Goal: Transaction & Acquisition: Purchase product/service

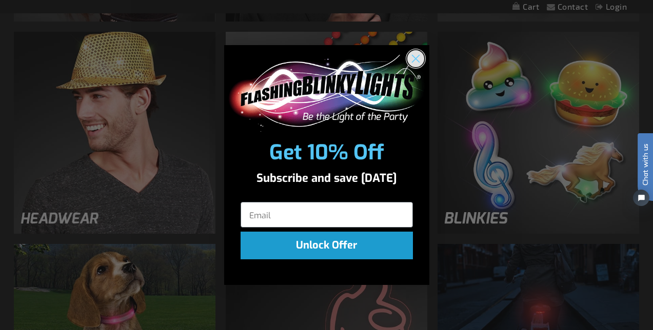
click at [418, 54] on circle "Close dialog" at bounding box center [415, 58] width 17 height 17
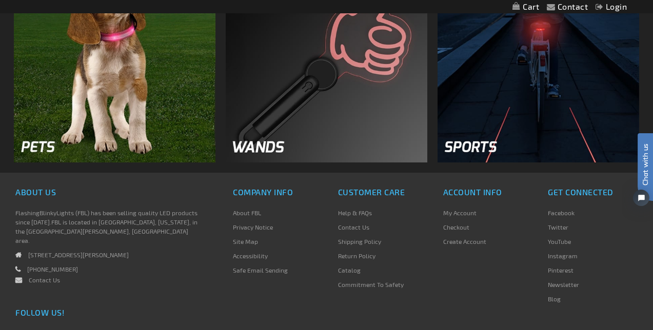
scroll to position [1494, 0]
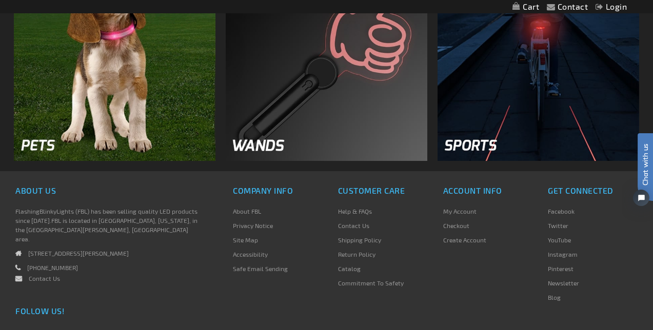
click at [360, 103] on img at bounding box center [327, 60] width 202 height 202
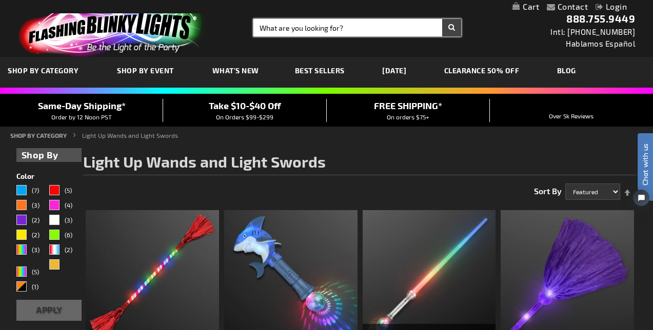
click at [373, 29] on input "Search" at bounding box center [357, 27] width 208 height 17
type input "11385"
click at [442, 19] on button "Search" at bounding box center [451, 27] width 19 height 17
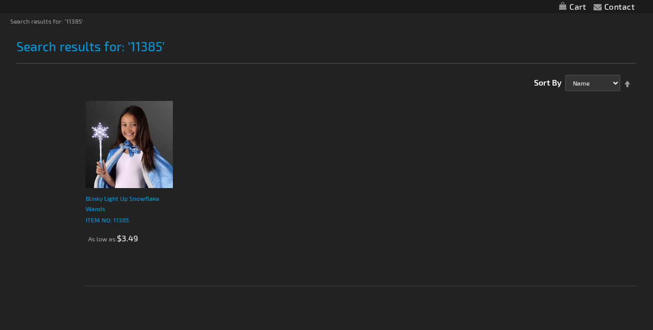
click at [146, 214] on link "Blinky Light Up Snowflake Wands ITEM NO: 11385" at bounding box center [129, 209] width 87 height 32
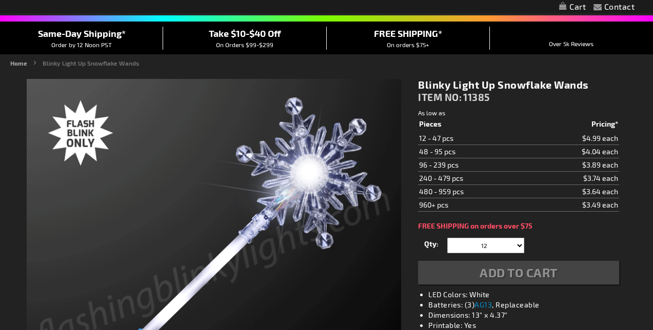
scroll to position [109, 0]
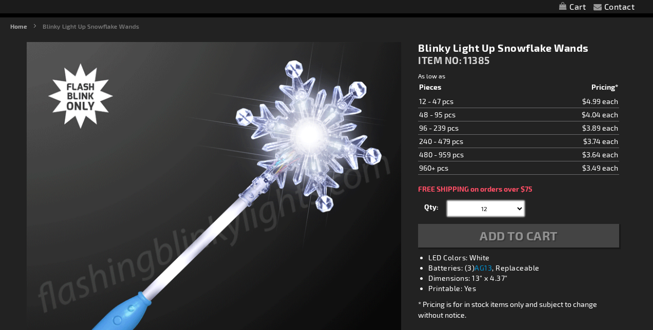
click at [512, 208] on select "12 24 36 48 60 72 84 96 108 120 132 144 156 168 180 192 204 216 228 240 252 264…" at bounding box center [485, 208] width 77 height 15
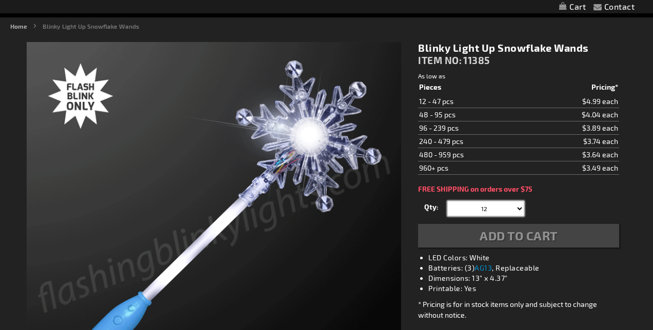
scroll to position [0, 0]
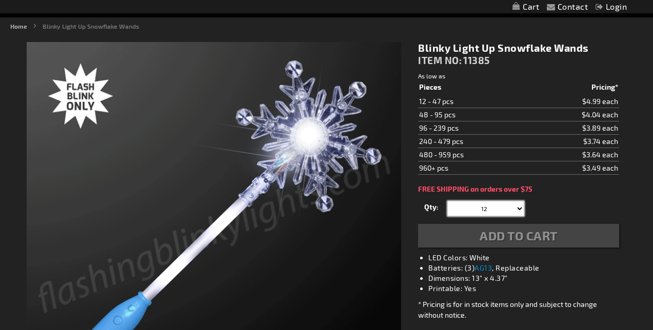
select select "252"
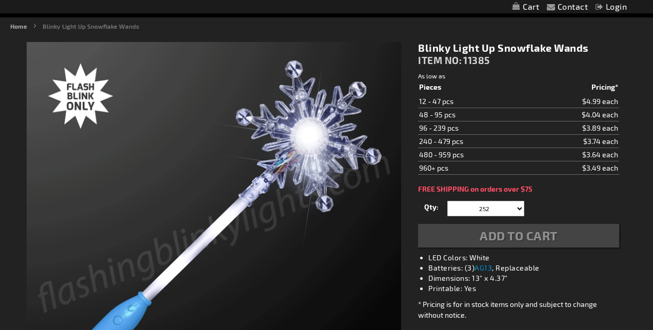
click at [569, 204] on div "Qty 12 24 36 48 60 72 84 96 108 120 132 144 156 168 180 192 204 216 228 240" at bounding box center [518, 209] width 201 height 21
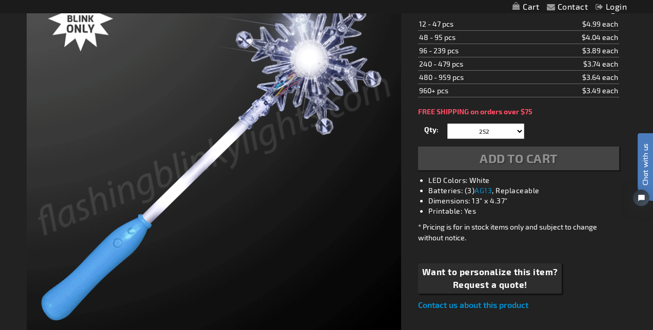
scroll to position [181, 0]
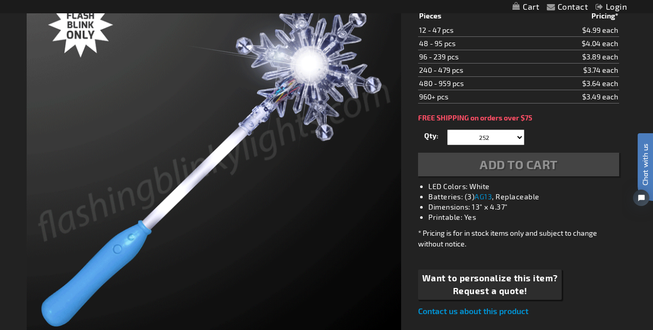
click at [557, 169] on div "Add to Cart" at bounding box center [518, 165] width 201 height 24
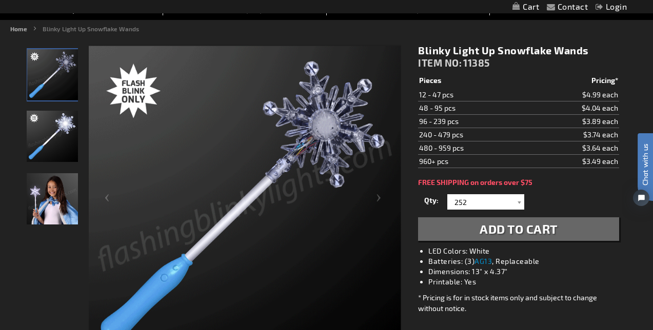
scroll to position [109, 0]
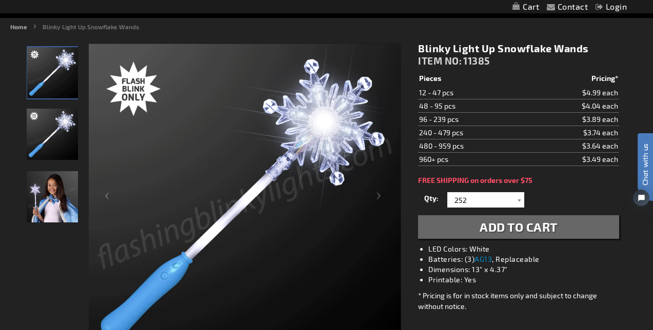
click at [525, 225] on span "Add to Cart" at bounding box center [519, 227] width 78 height 15
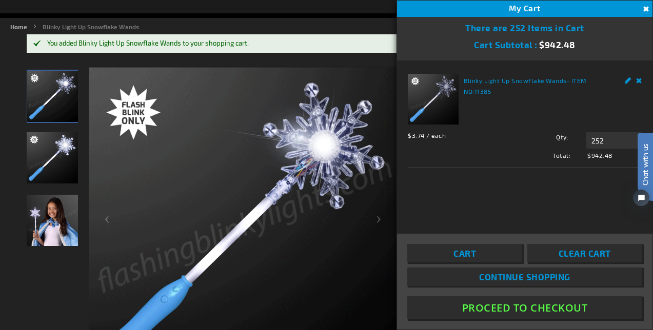
click at [422, 203] on div "Blinky Light Up Snowflake Wands - ITEM NO: 11385 $3.74 / each Total: $942.48 Qt…" at bounding box center [524, 141] width 255 height 160
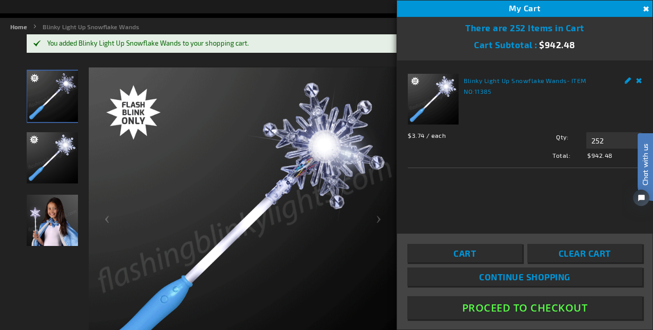
click at [647, 9] on button "Close" at bounding box center [644, 9] width 11 height 11
